Goal: Task Accomplishment & Management: Complete application form

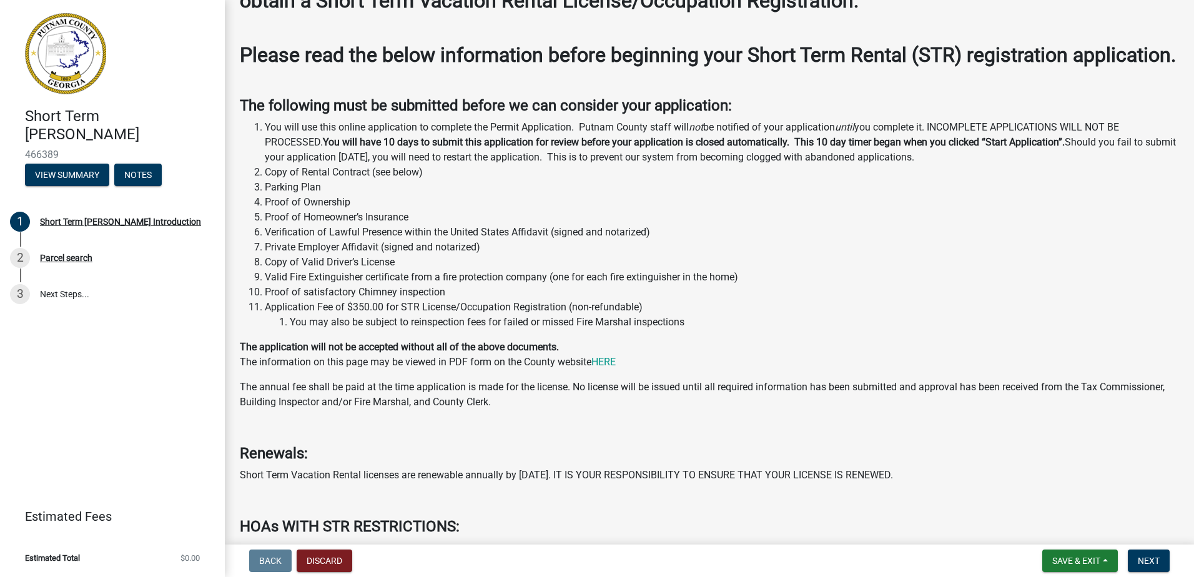
scroll to position [94, 0]
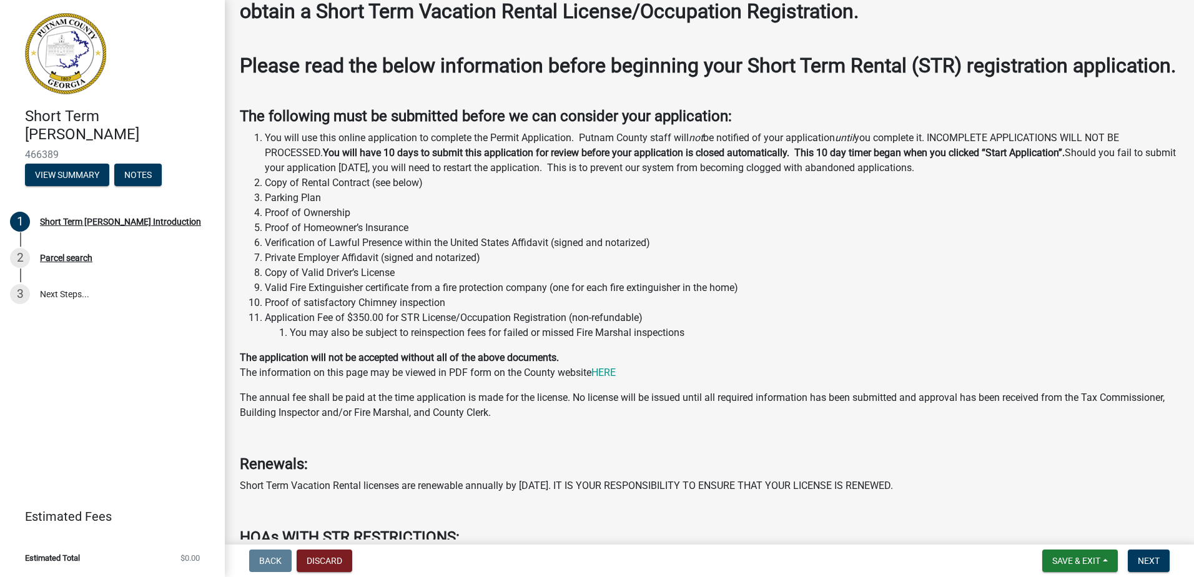
click at [372, 280] on li "Copy of Valid Driver’s License" at bounding box center [722, 272] width 914 height 15
drag, startPoint x: 372, startPoint y: 294, endPoint x: 357, endPoint y: 307, distance: 20.4
click at [357, 295] on li "Valid Fire Extinguisher certificate from a fire protection company (one for eac…" at bounding box center [722, 287] width 914 height 15
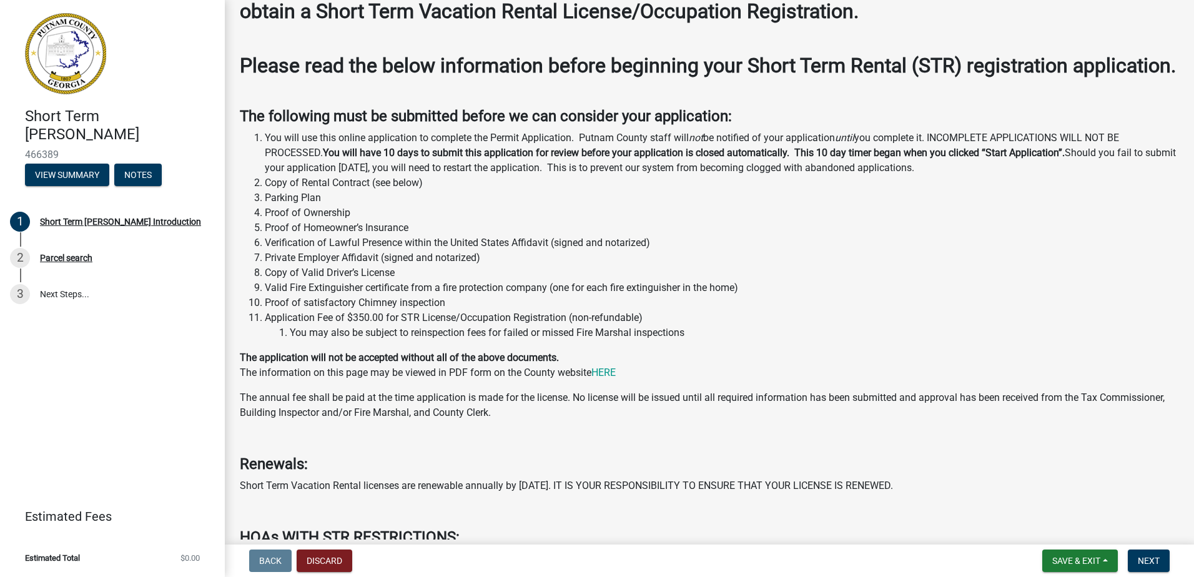
drag, startPoint x: 357, startPoint y: 307, endPoint x: 306, endPoint y: 309, distance: 50.6
click at [306, 295] on li "Valid Fire Extinguisher certificate from a fire protection company (one for eac…" at bounding box center [722, 287] width 914 height 15
click at [292, 295] on li "Valid Fire Extinguisher certificate from a fire protection company (one for eac…" at bounding box center [722, 287] width 914 height 15
drag, startPoint x: 292, startPoint y: 314, endPoint x: 373, endPoint y: 315, distance: 81.2
click at [373, 295] on li "Valid Fire Extinguisher certificate from a fire protection company (one for eac…" at bounding box center [722, 287] width 914 height 15
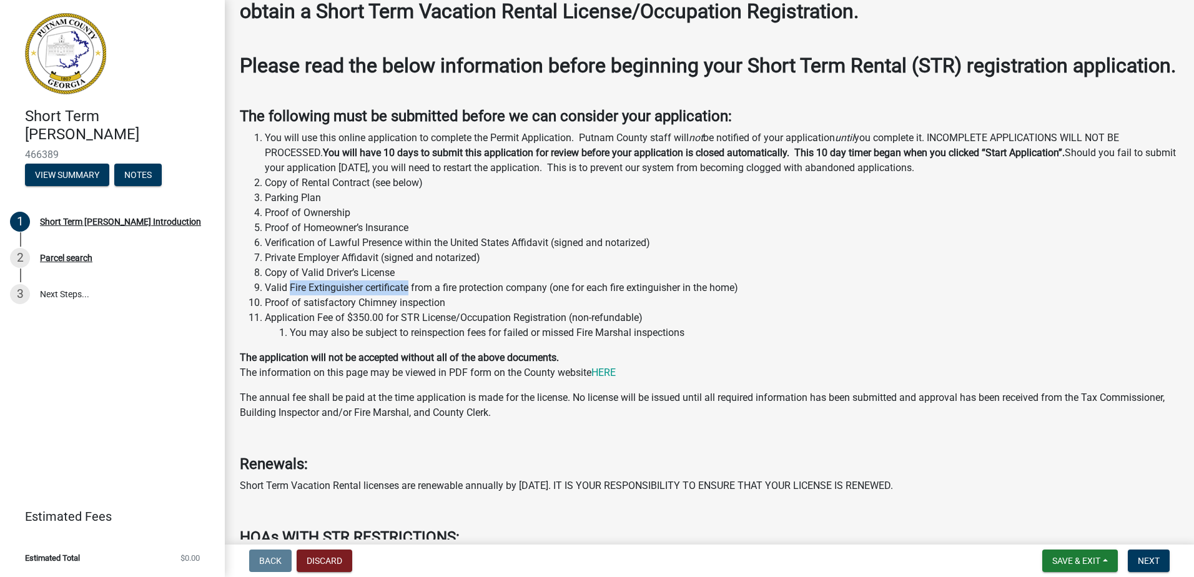
click at [373, 295] on li "Valid Fire Extinguisher certificate from a fire protection company (one for eac…" at bounding box center [722, 287] width 914 height 15
drag, startPoint x: 373, startPoint y: 315, endPoint x: 486, endPoint y: 310, distance: 113.2
click at [486, 295] on li "Valid Fire Extinguisher certificate from a fire protection company (one for eac…" at bounding box center [722, 287] width 914 height 15
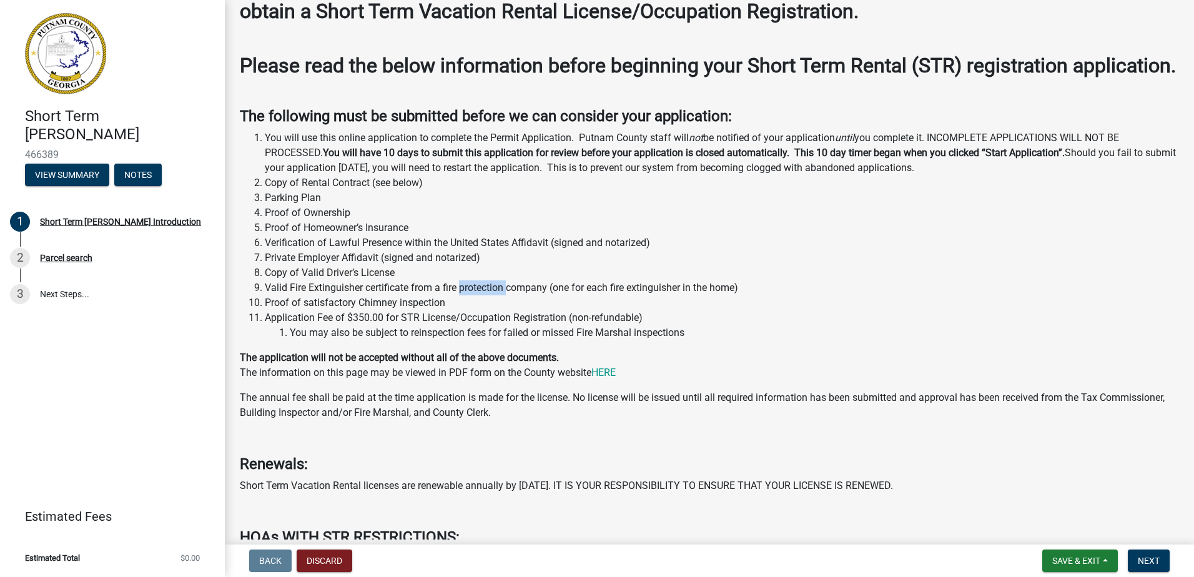
drag, startPoint x: 486, startPoint y: 310, endPoint x: 505, endPoint y: 310, distance: 18.7
click at [505, 295] on li "Valid Fire Extinguisher certificate from a fire protection company (one for eac…" at bounding box center [722, 287] width 914 height 15
drag, startPoint x: 505, startPoint y: 310, endPoint x: 295, endPoint y: 308, distance: 209.2
click at [295, 295] on li "Valid Fire Extinguisher certificate from a fire protection company (one for eac…" at bounding box center [722, 287] width 914 height 15
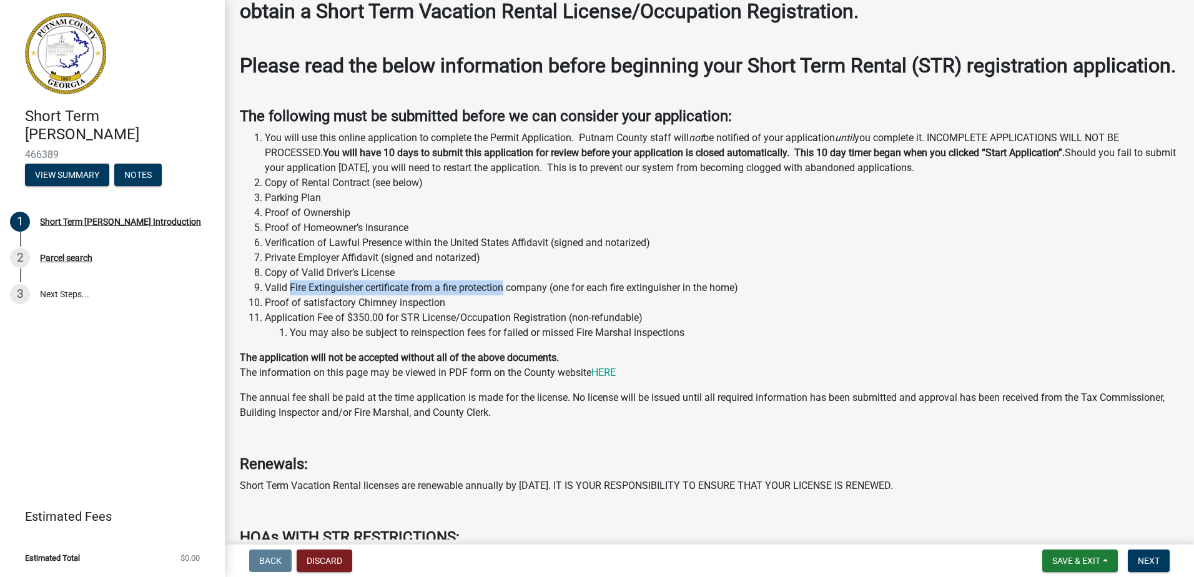
drag, startPoint x: 295, startPoint y: 308, endPoint x: 465, endPoint y: 309, distance: 169.8
click at [465, 295] on li "Valid Fire Extinguisher certificate from a fire protection company (one for eac…" at bounding box center [722, 287] width 914 height 15
drag, startPoint x: 505, startPoint y: 309, endPoint x: 290, endPoint y: 315, distance: 214.9
click at [290, 295] on li "Valid Fire Extinguisher certificate from a fire protection company (one for eac…" at bounding box center [722, 287] width 914 height 15
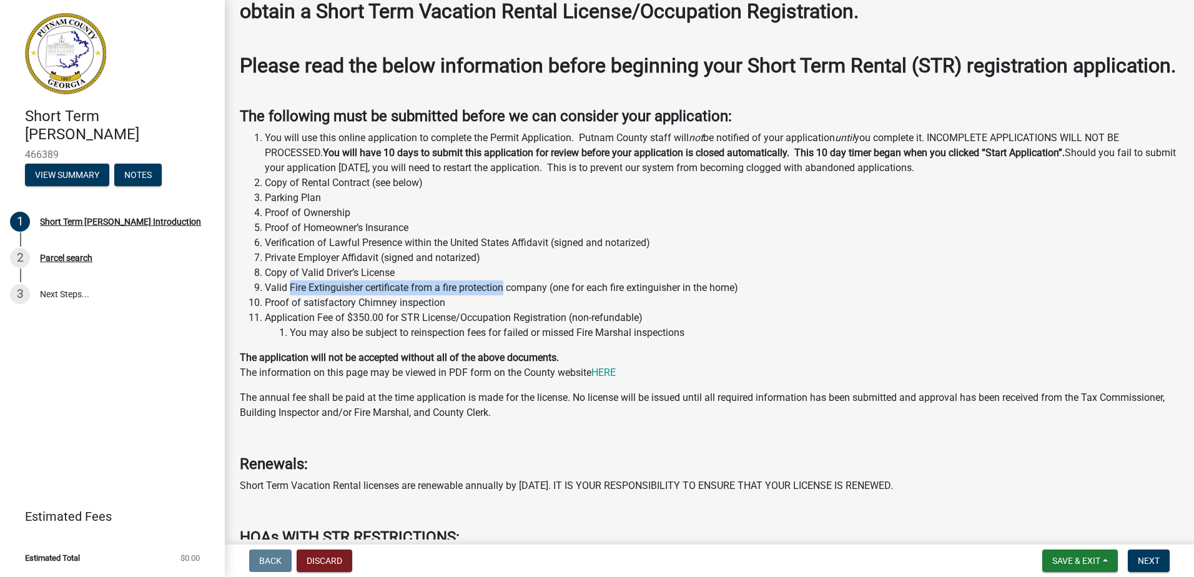
click at [290, 295] on li "Valid Fire Extinguisher certificate from a fire protection company (one for eac…" at bounding box center [722, 287] width 914 height 15
click at [313, 295] on li "Valid Fire Extinguisher certificate from a fire protection company (one for eac…" at bounding box center [722, 287] width 914 height 15
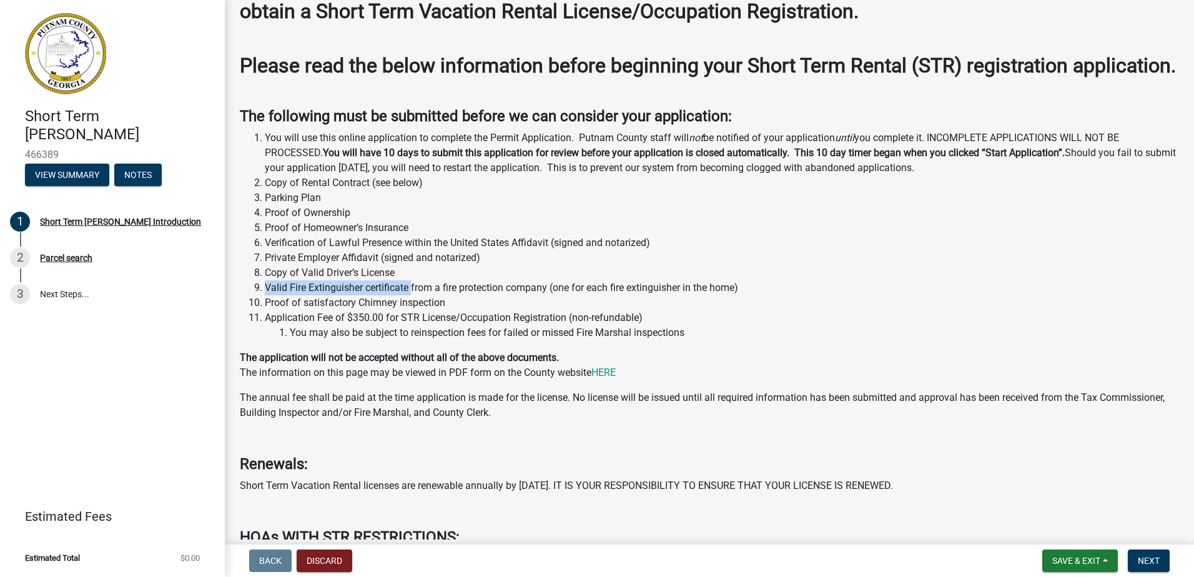
drag, startPoint x: 265, startPoint y: 309, endPoint x: 412, endPoint y: 311, distance: 146.1
click at [412, 295] on li "Valid Fire Extinguisher certificate from a fire protection company (one for eac…" at bounding box center [722, 287] width 914 height 15
copy li "Valid Fire Extinguisher certificate"
click at [355, 295] on li "Valid Fire Extinguisher certificate from a fire protection company (one for eac…" at bounding box center [722, 287] width 914 height 15
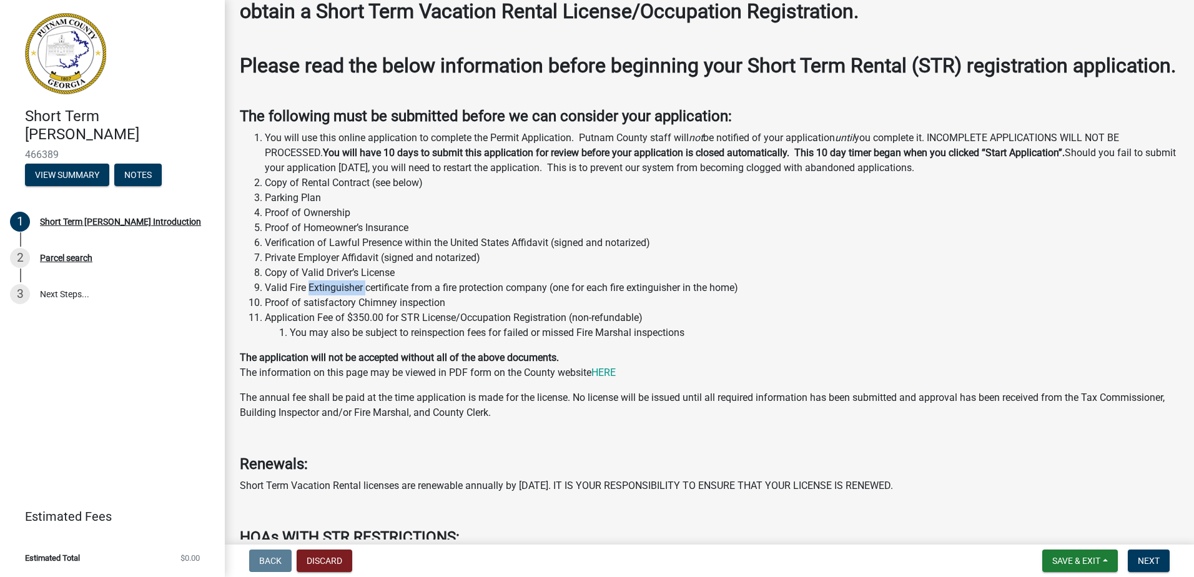
drag, startPoint x: 355, startPoint y: 305, endPoint x: 309, endPoint y: 315, distance: 47.1
click at [309, 295] on li "Valid Fire Extinguisher certificate from a fire protection company (one for eac…" at bounding box center [722, 287] width 914 height 15
drag, startPoint x: 309, startPoint y: 315, endPoint x: 297, endPoint y: 316, distance: 11.9
click at [297, 295] on li "Valid Fire Extinguisher certificate from a fire protection company (one for eac…" at bounding box center [722, 287] width 914 height 15
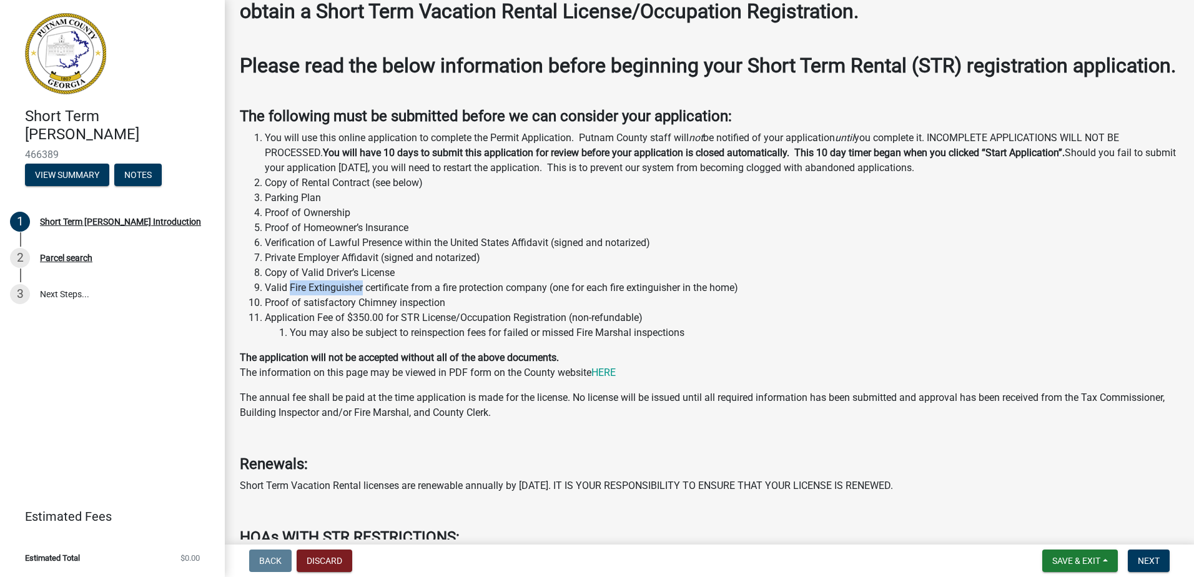
drag, startPoint x: 297, startPoint y: 316, endPoint x: 336, endPoint y: 316, distance: 38.7
click at [336, 295] on li "Valid Fire Extinguisher certificate from a fire protection company (one for eac…" at bounding box center [722, 287] width 914 height 15
click at [342, 295] on li "Valid Fire Extinguisher certificate from a fire protection company (one for eac…" at bounding box center [722, 287] width 914 height 15
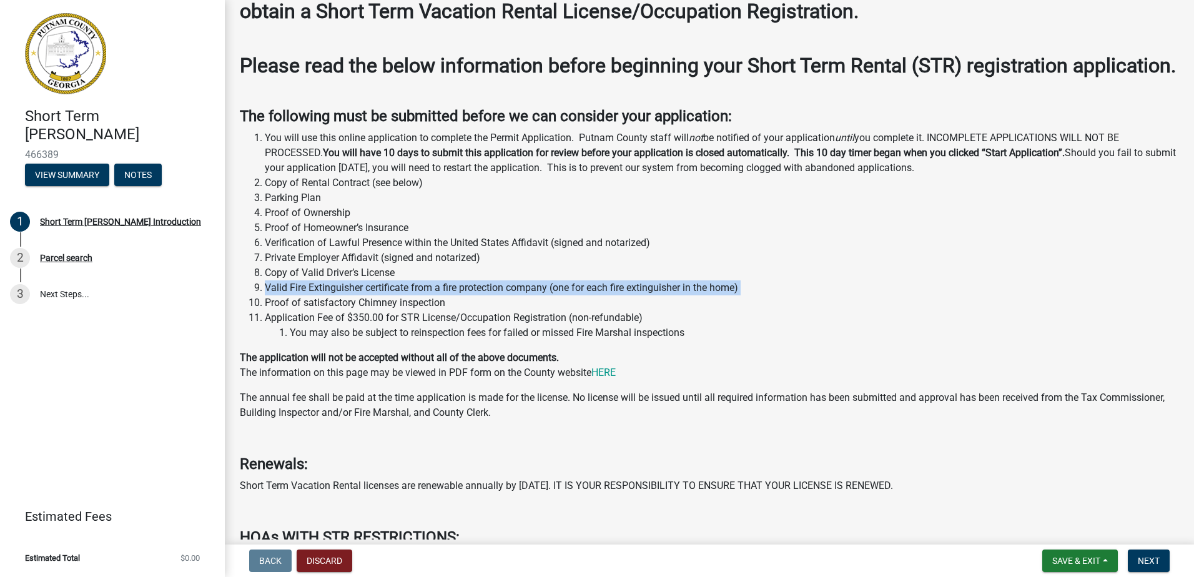
click at [342, 295] on li "Valid Fire Extinguisher certificate from a fire protection company (one for eac…" at bounding box center [722, 287] width 914 height 15
drag, startPoint x: 342, startPoint y: 313, endPoint x: 382, endPoint y: 312, distance: 40.0
click at [382, 295] on li "Valid Fire Extinguisher certificate from a fire protection company (one for eac…" at bounding box center [722, 287] width 914 height 15
drag, startPoint x: 433, startPoint y: 311, endPoint x: 262, endPoint y: 305, distance: 171.8
click at [265, 295] on li "Valid Fire Extinguisher certificate from a fire protection company (one for eac…" at bounding box center [722, 287] width 914 height 15
